Goal: Task Accomplishment & Management: Use online tool/utility

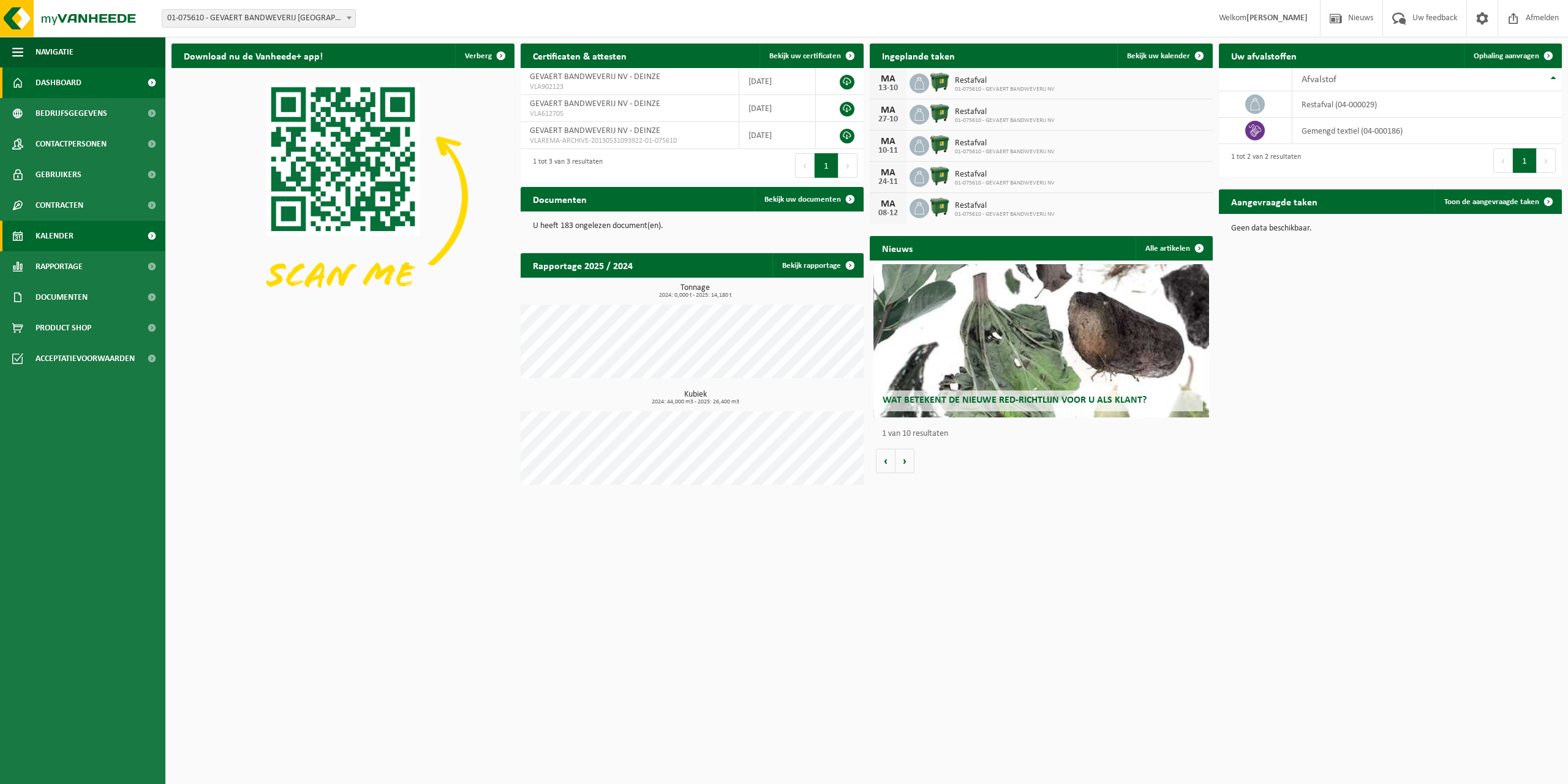
click at [87, 236] on link "Kalender" at bounding box center [83, 236] width 165 height 31
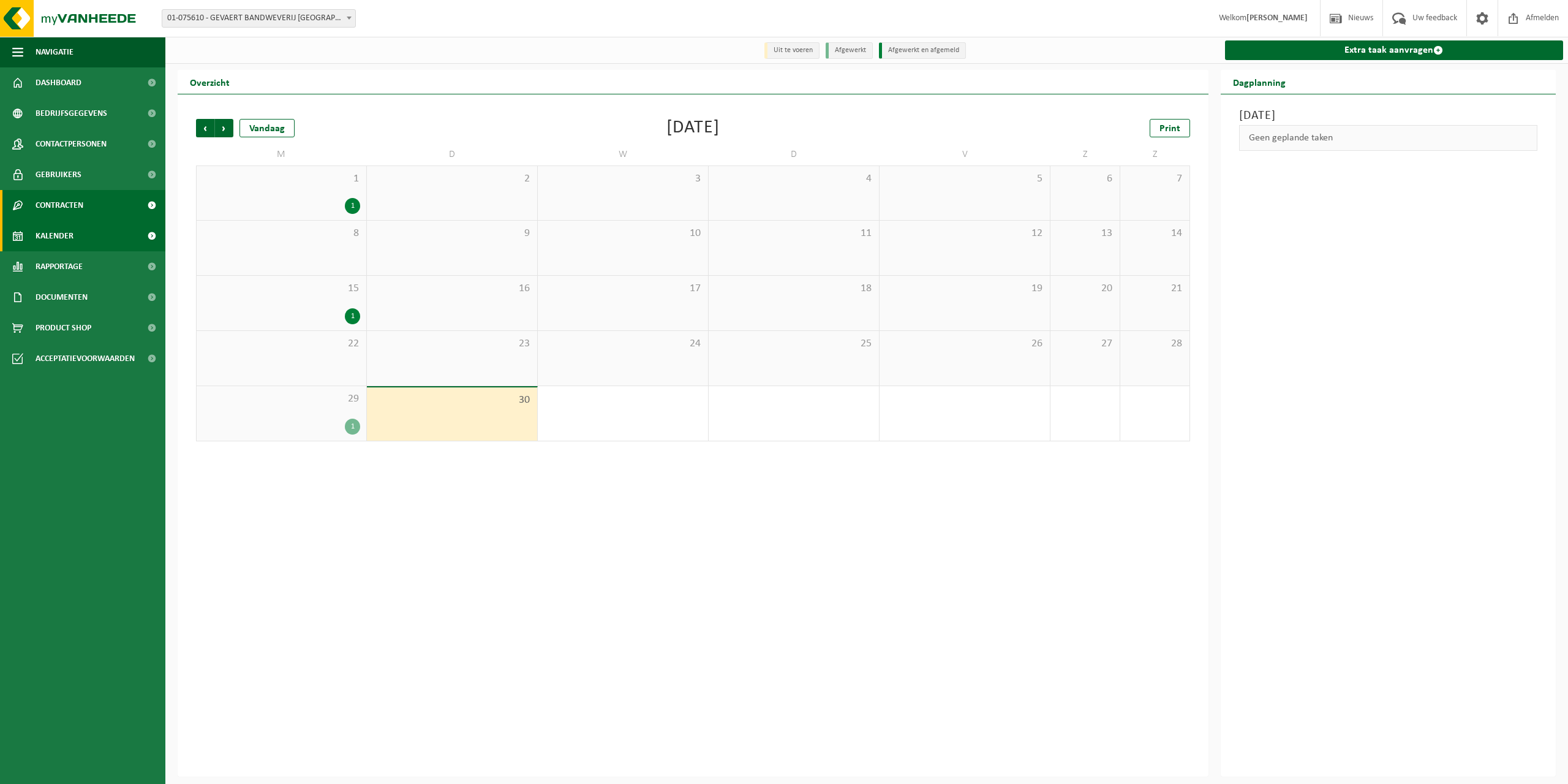
click at [93, 200] on link "Contracten" at bounding box center [83, 205] width 165 height 31
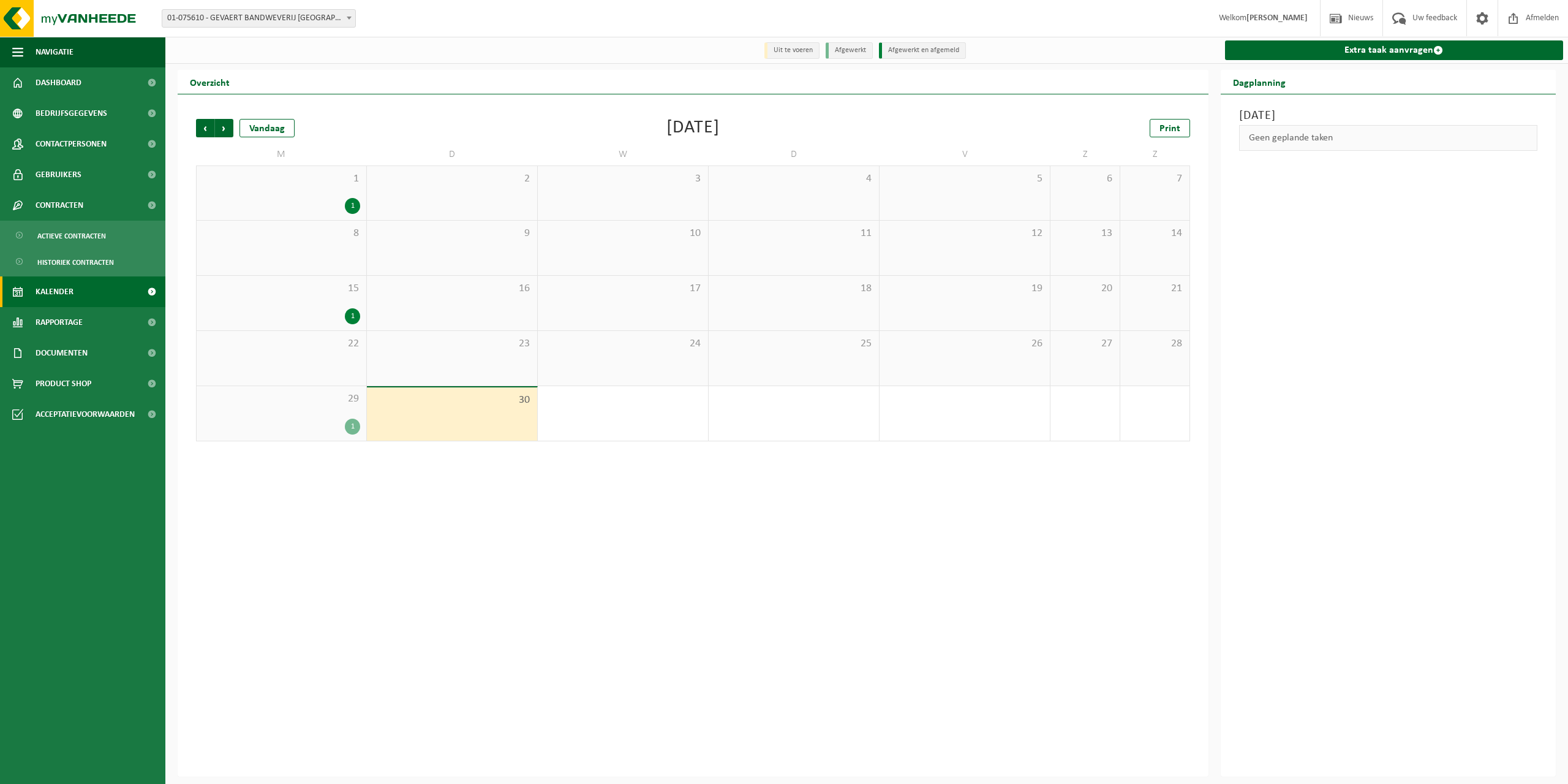
click at [159, 289] on span at bounding box center [152, 291] width 27 height 31
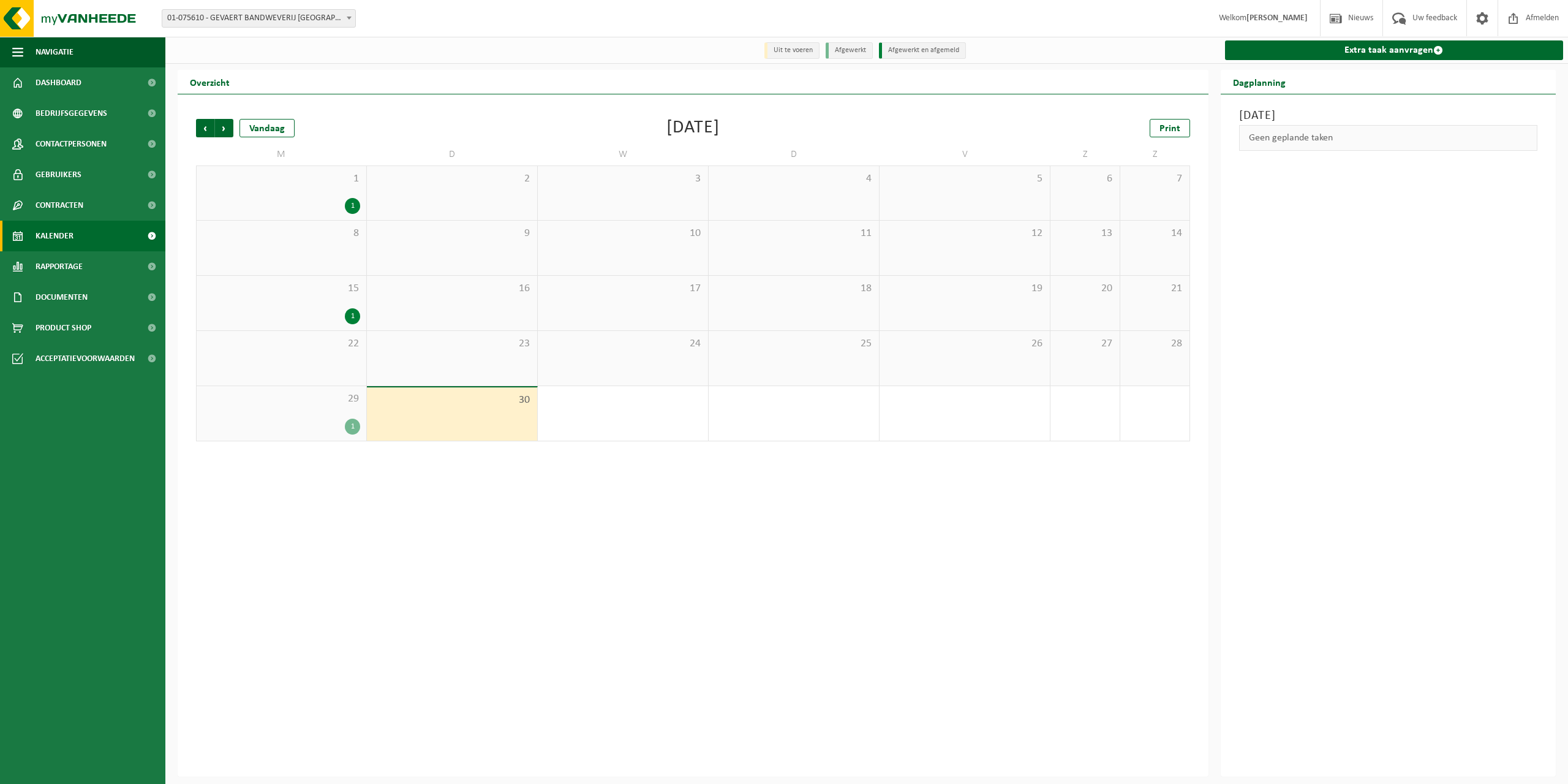
click at [151, 241] on span at bounding box center [152, 236] width 27 height 31
click at [110, 297] on link "Documenten" at bounding box center [83, 297] width 165 height 31
click at [121, 380] on link "Product Shop" at bounding box center [83, 383] width 165 height 31
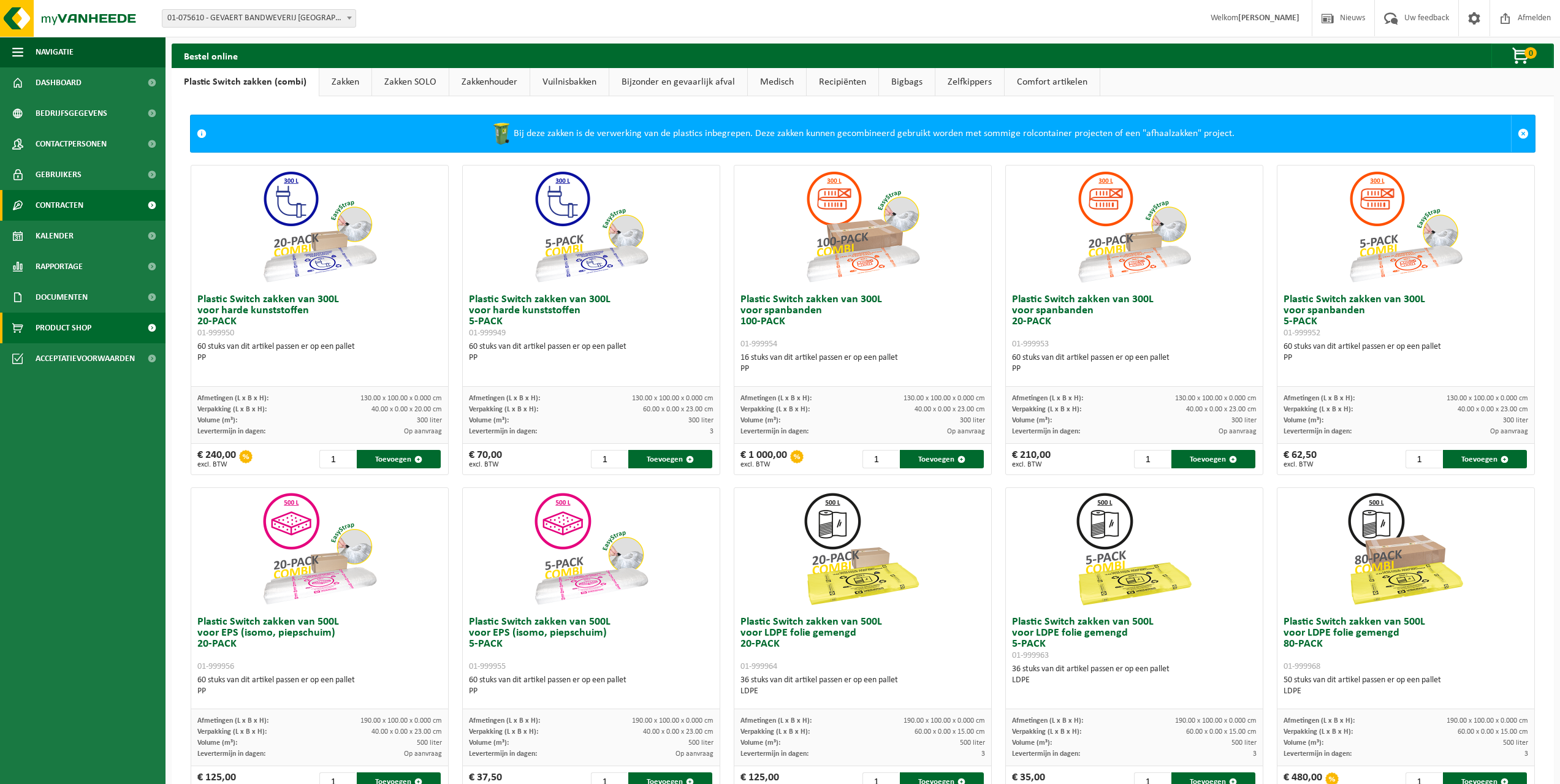
click at [148, 206] on span at bounding box center [152, 205] width 27 height 31
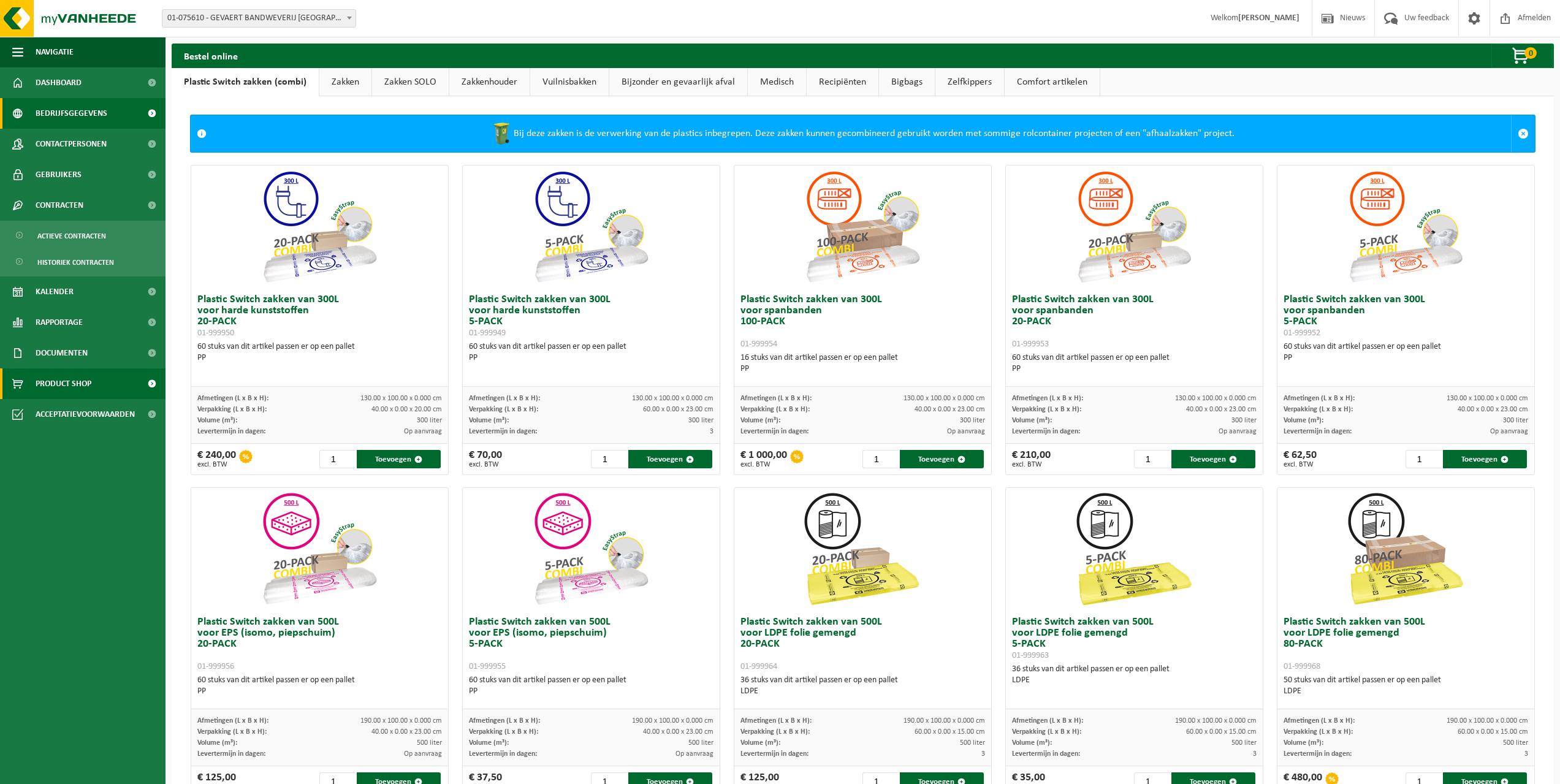
click at [153, 113] on span at bounding box center [152, 113] width 27 height 31
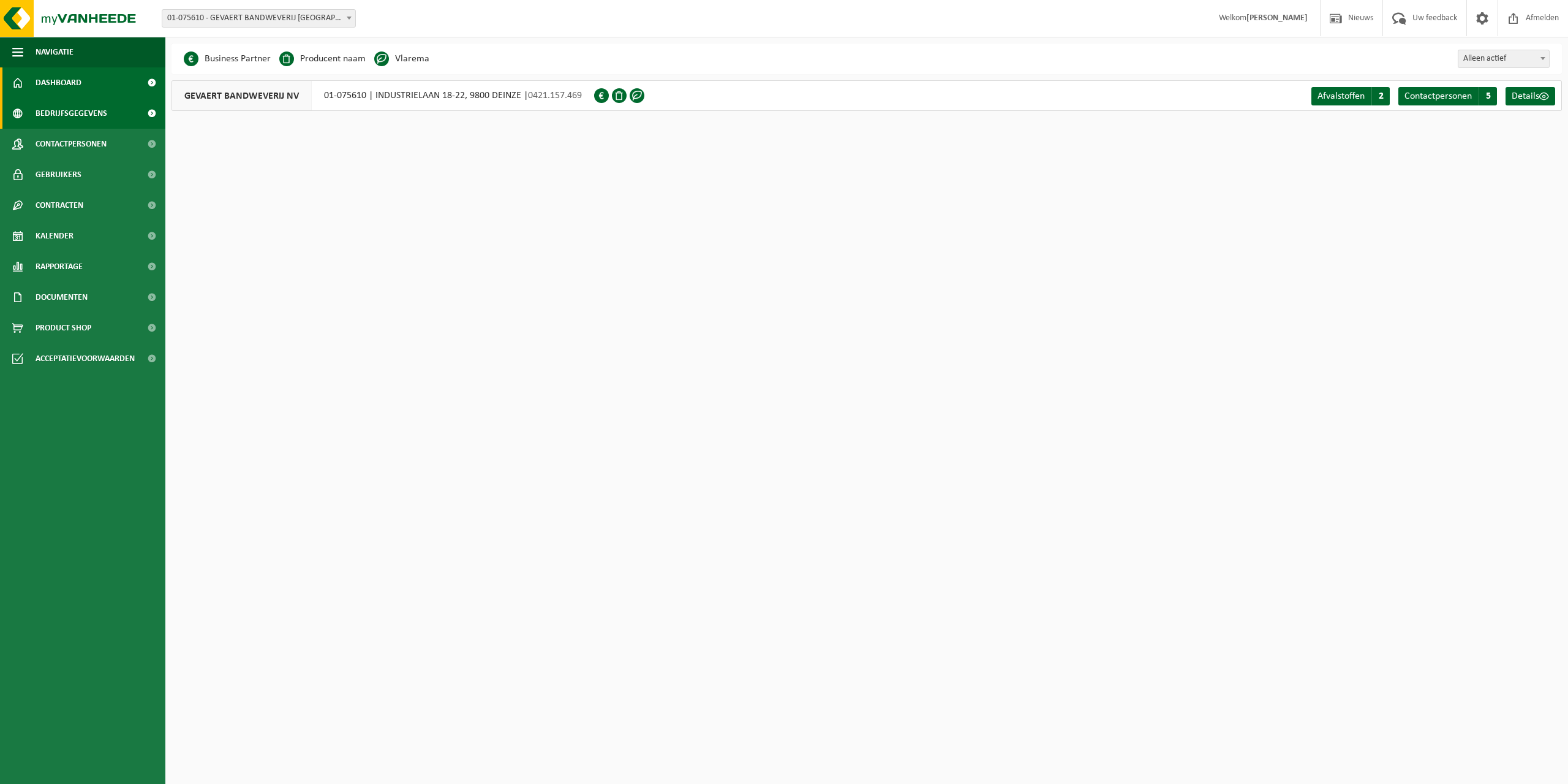
click at [152, 86] on span at bounding box center [152, 83] width 27 height 31
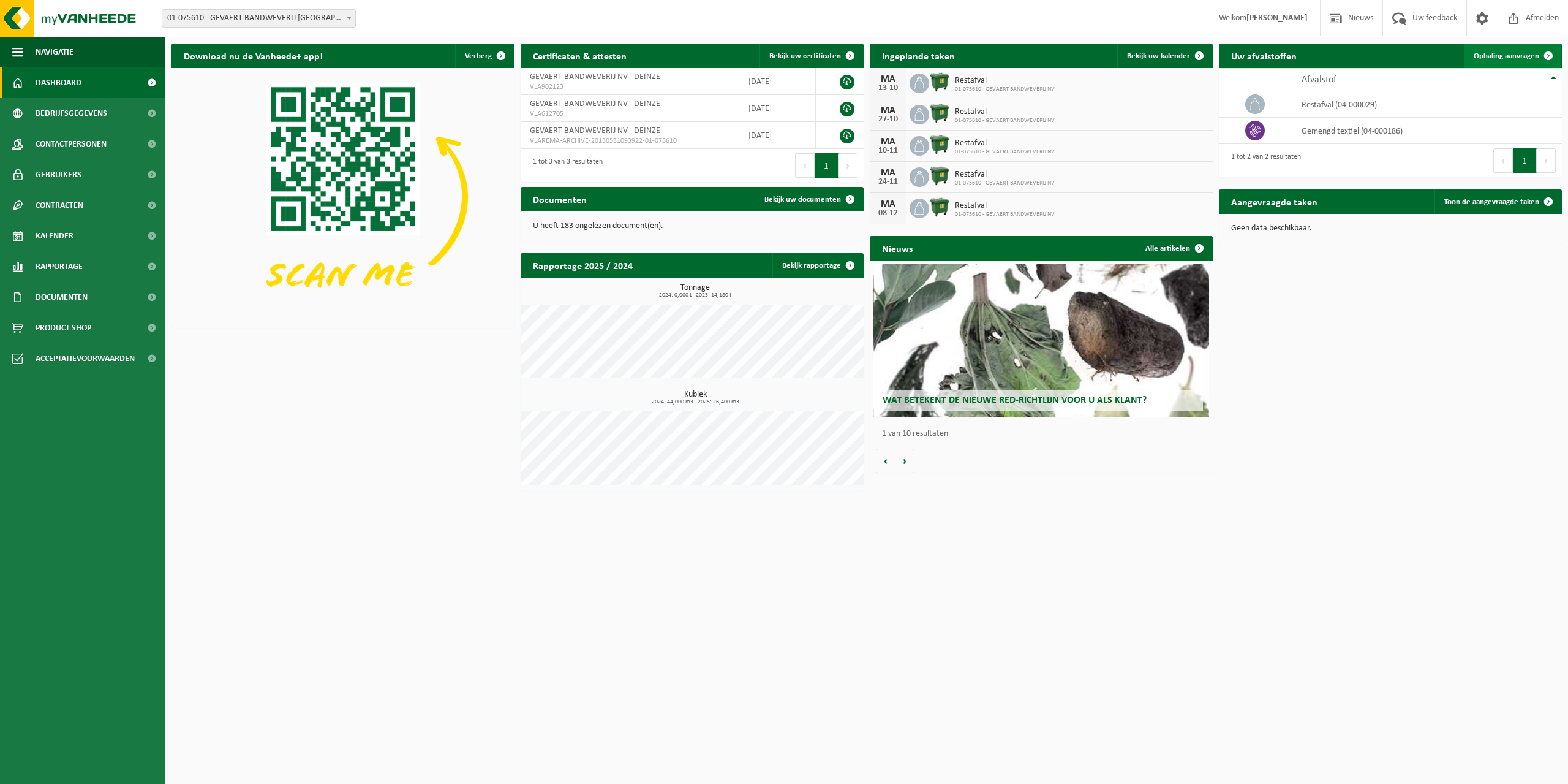
click at [1524, 57] on span "Ophaling aanvragen" at bounding box center [1507, 56] width 66 height 8
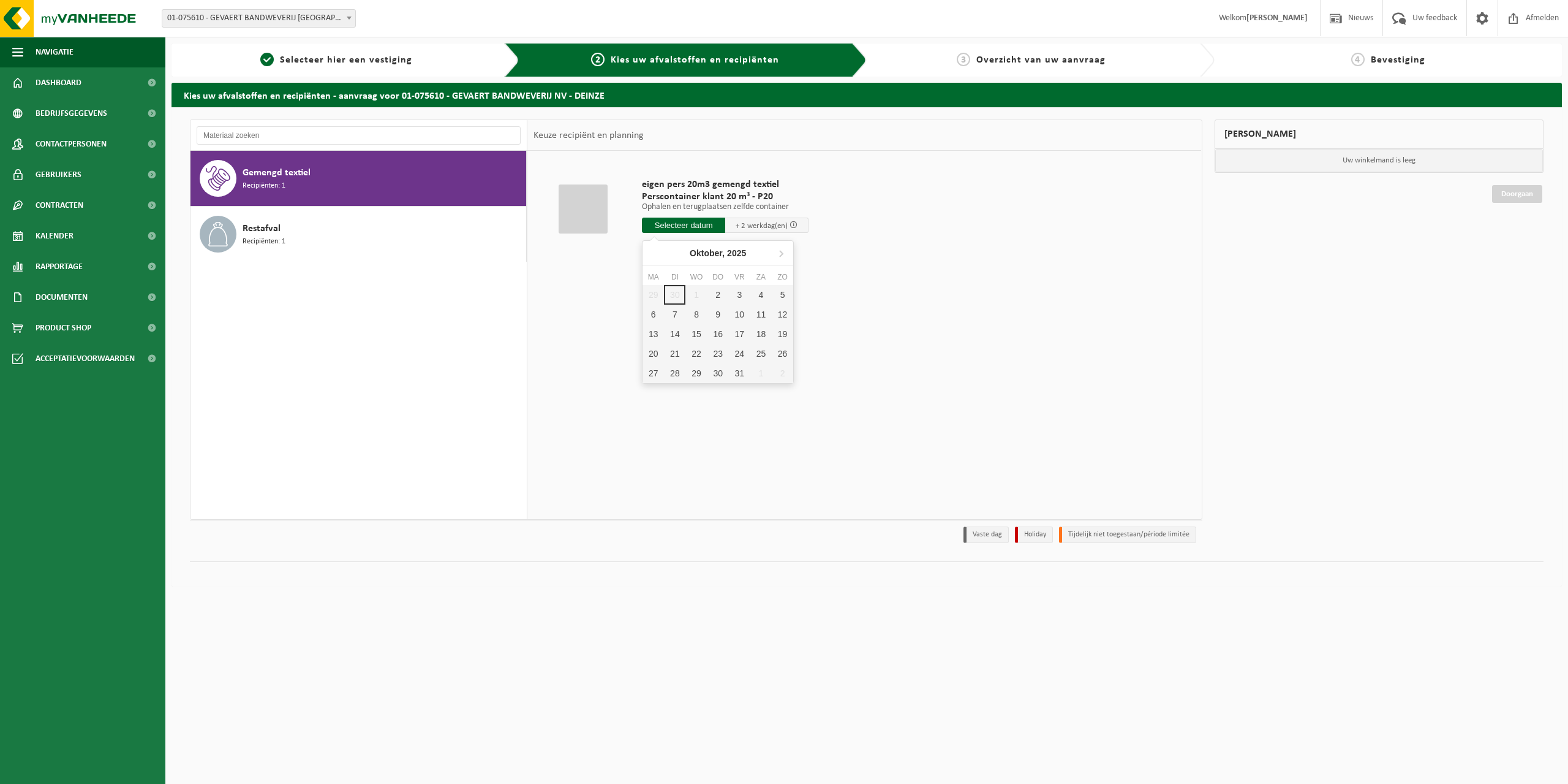
click at [708, 228] on input "text" at bounding box center [684, 225] width 83 height 15
click at [724, 296] on div "2" at bounding box center [718, 295] width 21 height 20
type input "Van [DATE]"
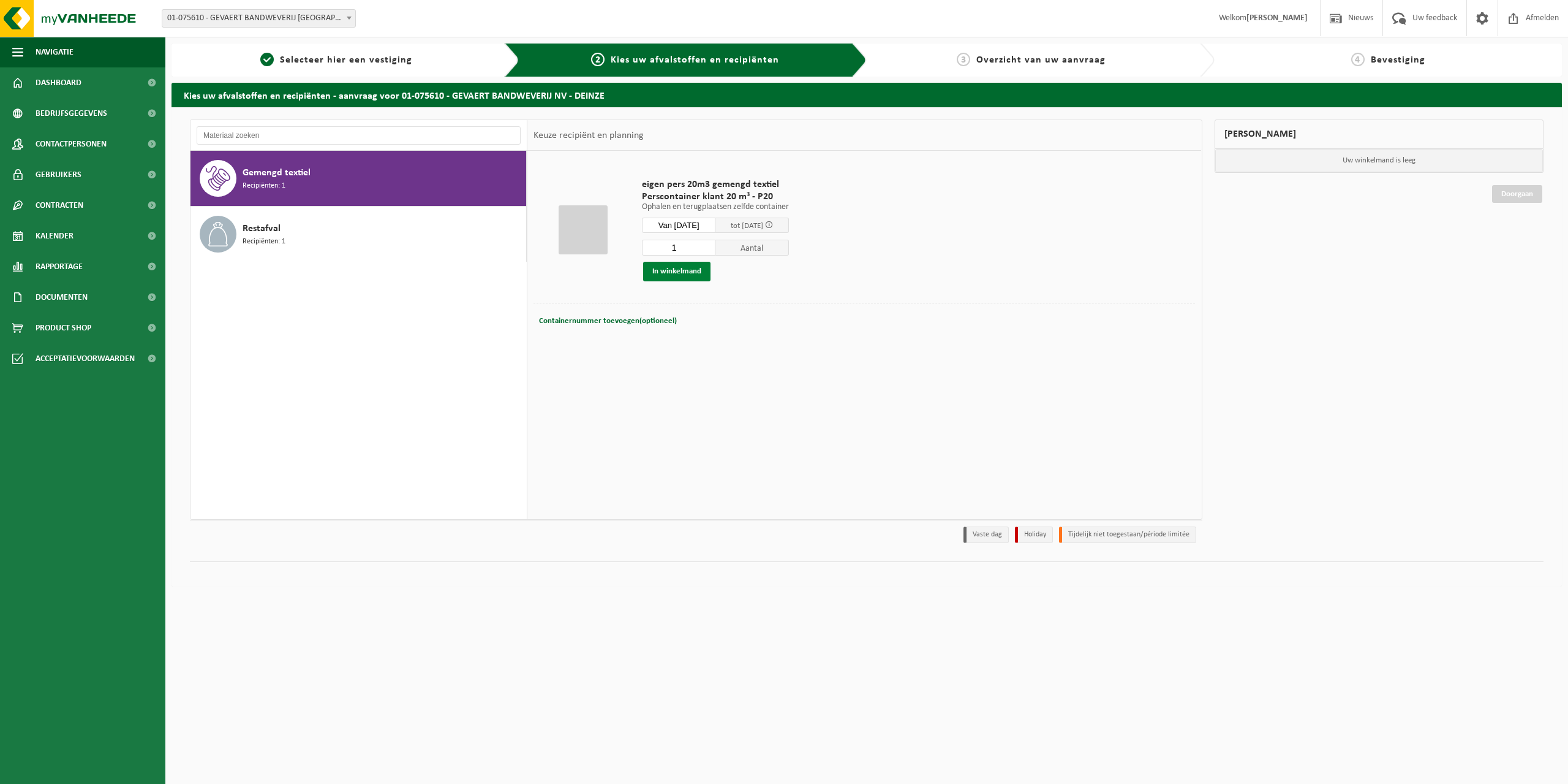
click at [694, 276] on button "In winkelmand" at bounding box center [676, 271] width 68 height 20
